Goal: Task Accomplishment & Management: Use online tool/utility

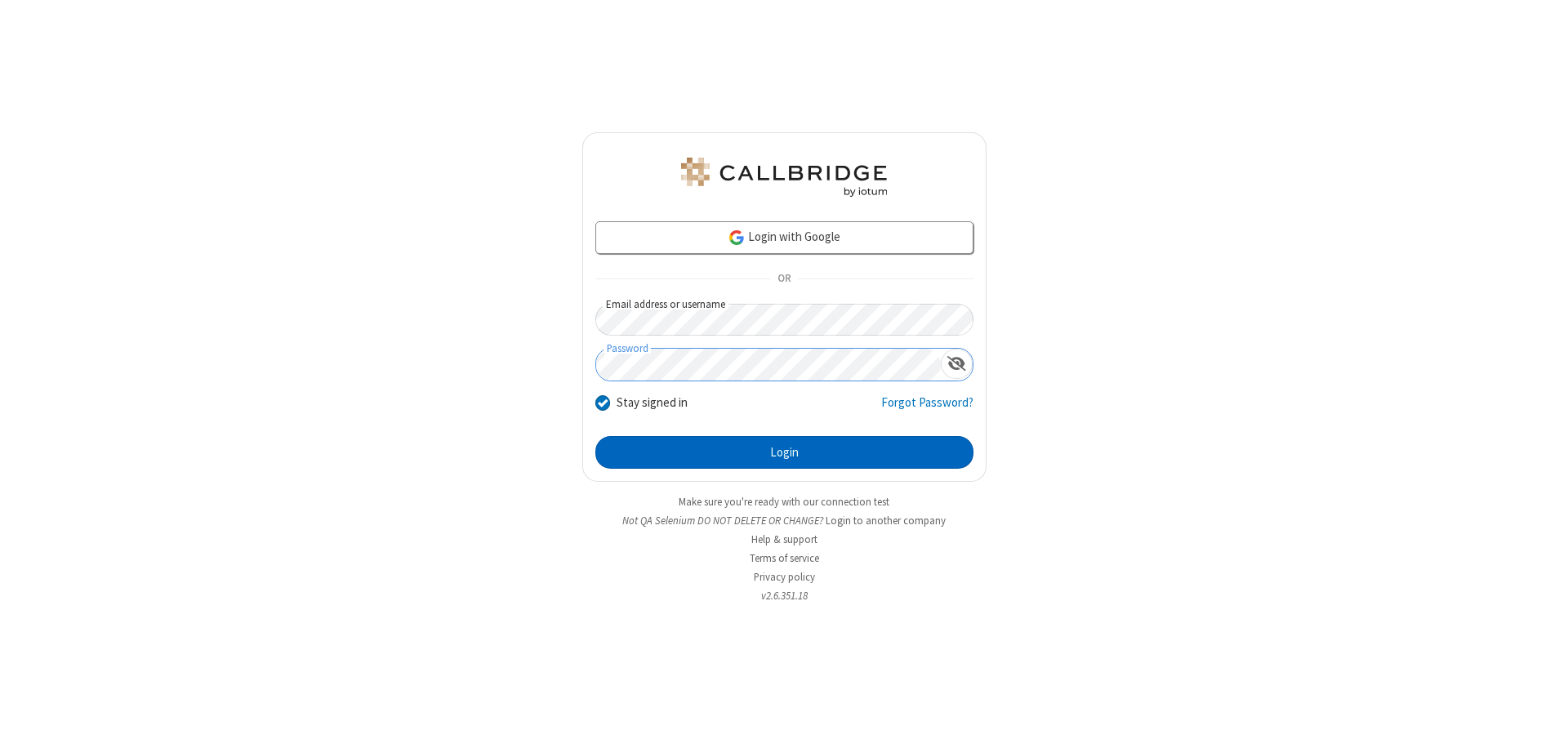
click at [784, 453] on button "Login" at bounding box center [784, 452] width 378 height 33
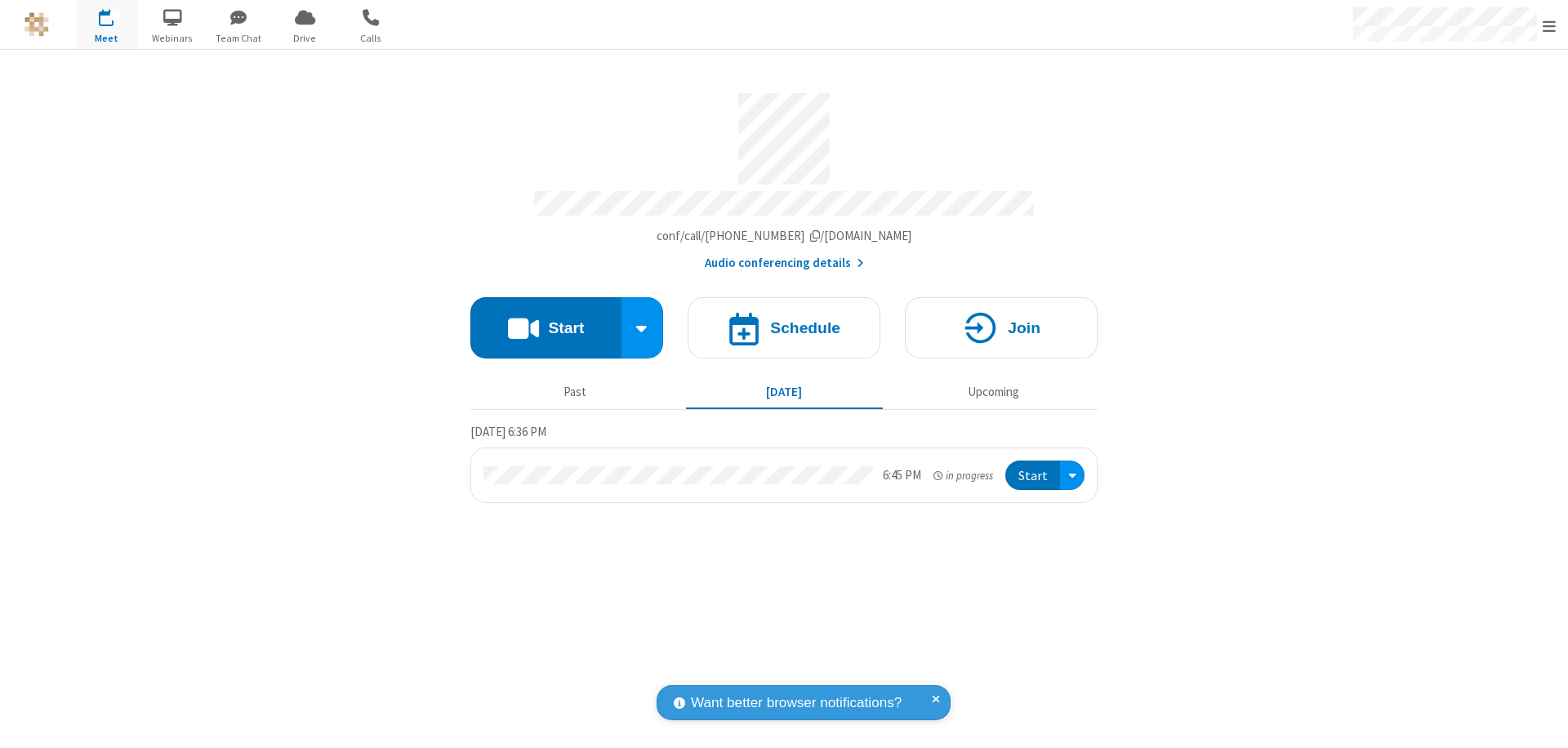
click at [546, 320] on button "Start" at bounding box center [546, 327] width 151 height 61
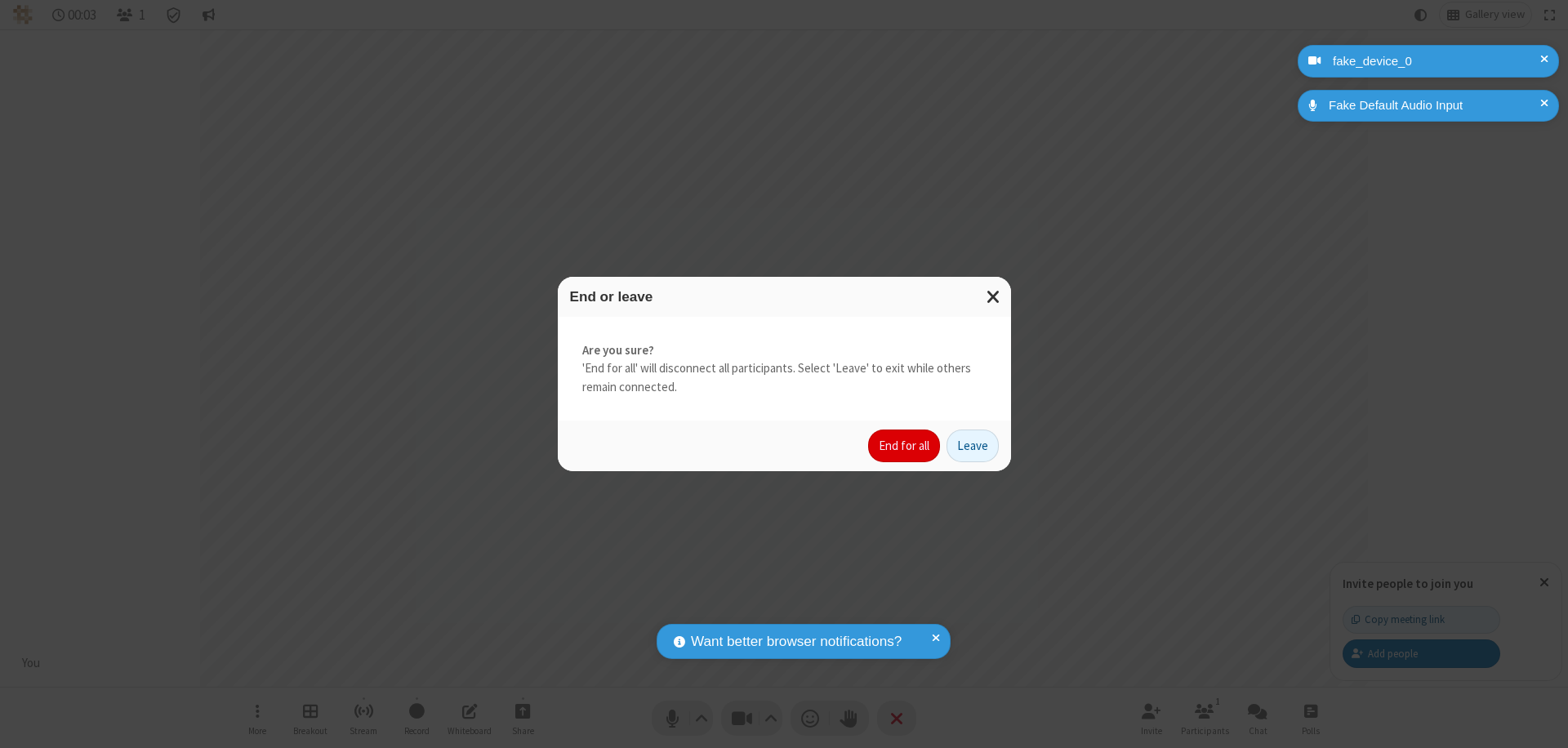
click at [905, 446] on button "End for all" at bounding box center [904, 445] width 71 height 33
